Goal: Task Accomplishment & Management: Use online tool/utility

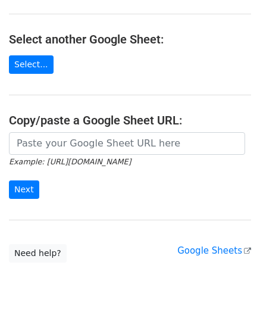
scroll to position [119, 0]
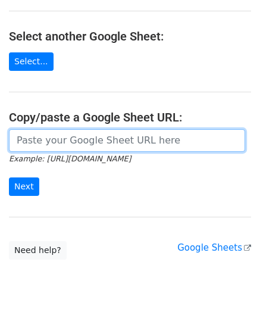
click at [55, 143] on input "url" at bounding box center [127, 140] width 236 height 23
paste input "https://docs.google.com/spreadsheets/d/1vbOoCaUBUKJ04inVy4wKy8UlMtJ5BzeNUbyxaOO…"
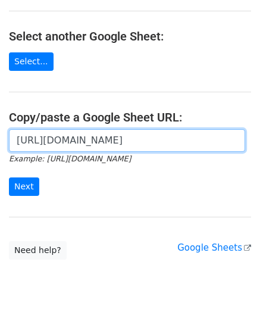
scroll to position [0, 265]
type input "https://docs.google.com/spreadsheets/d/1vbOoCaUBUKJ04inVy4wKy8UlMtJ5BzeNUbyxaOO…"
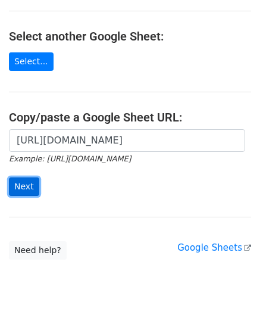
click at [20, 186] on input "Next" at bounding box center [24, 186] width 30 height 18
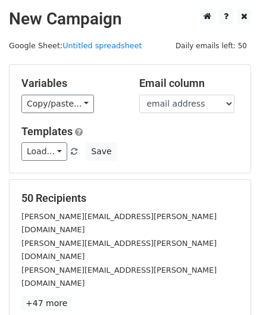
scroll to position [145, 0]
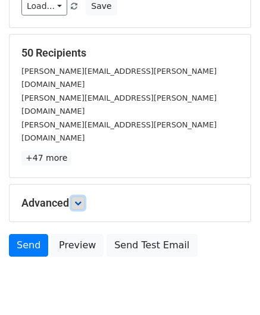
click at [82, 199] on icon at bounding box center [77, 202] width 7 height 7
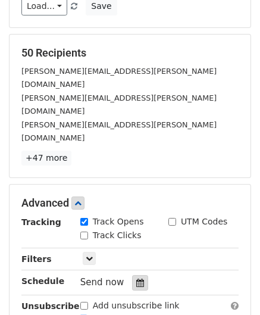
click at [136, 278] on icon at bounding box center [140, 282] width 8 height 8
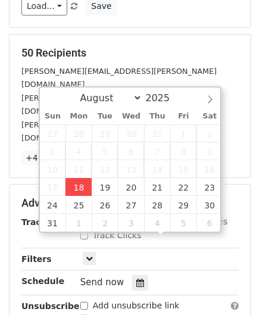
type input "[DATE] 12:00"
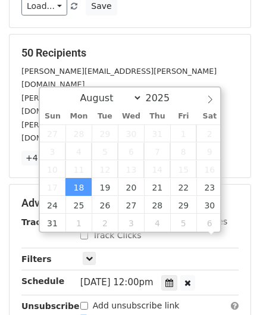
scroll to position [0, 0]
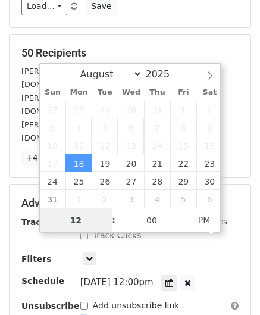
paste input "Hour"
type input "2"
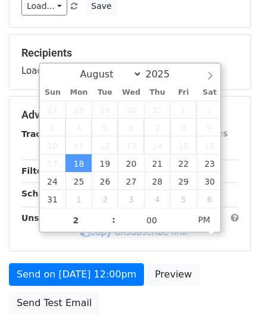
type input "[DATE] 14:00"
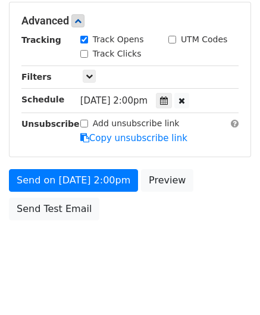
scroll to position [287, 0]
